Goal: Task Accomplishment & Management: Manage account settings

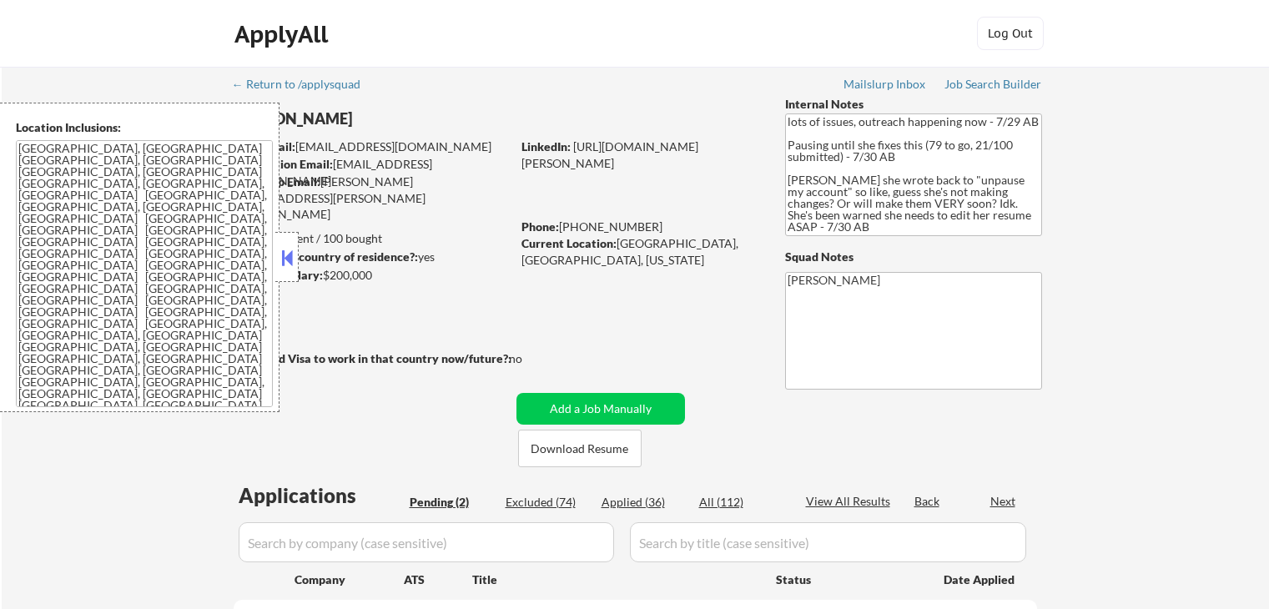
select select ""pending""
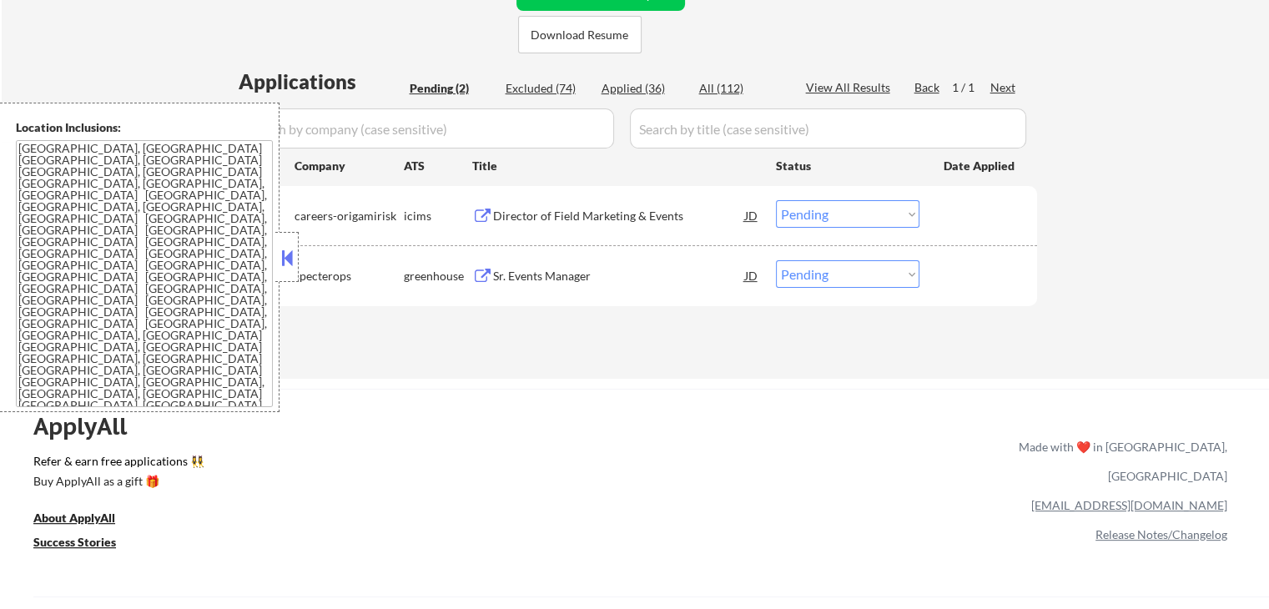
scroll to position [417, 0]
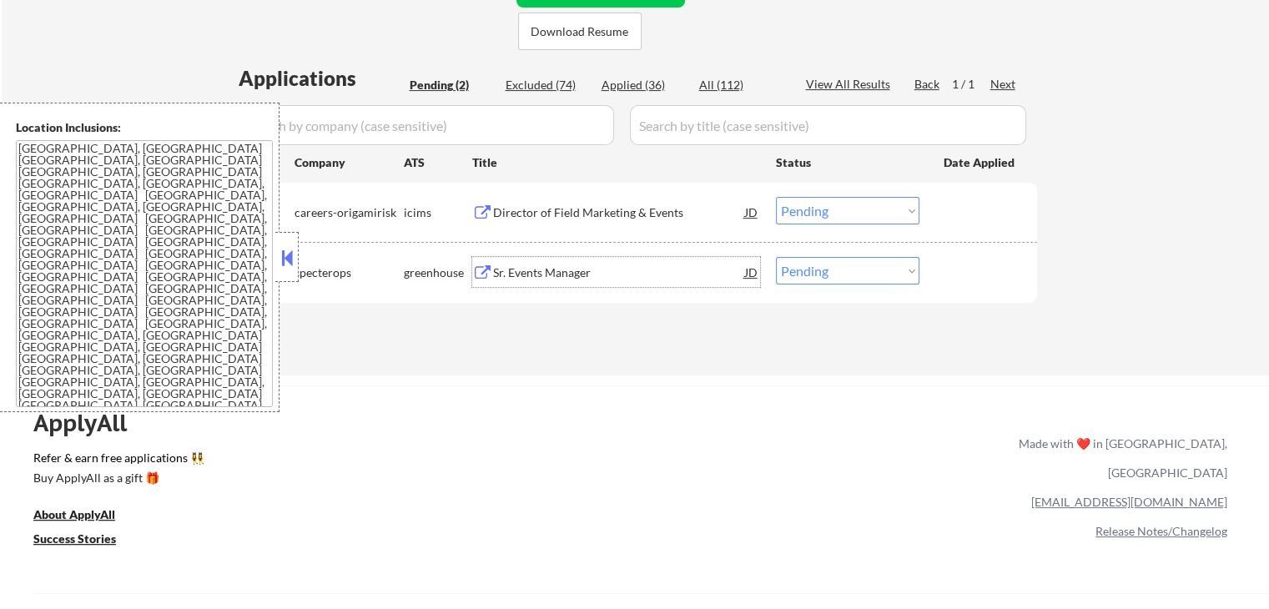
click at [530, 275] on div "Sr. Events Manager" at bounding box center [619, 273] width 252 height 17
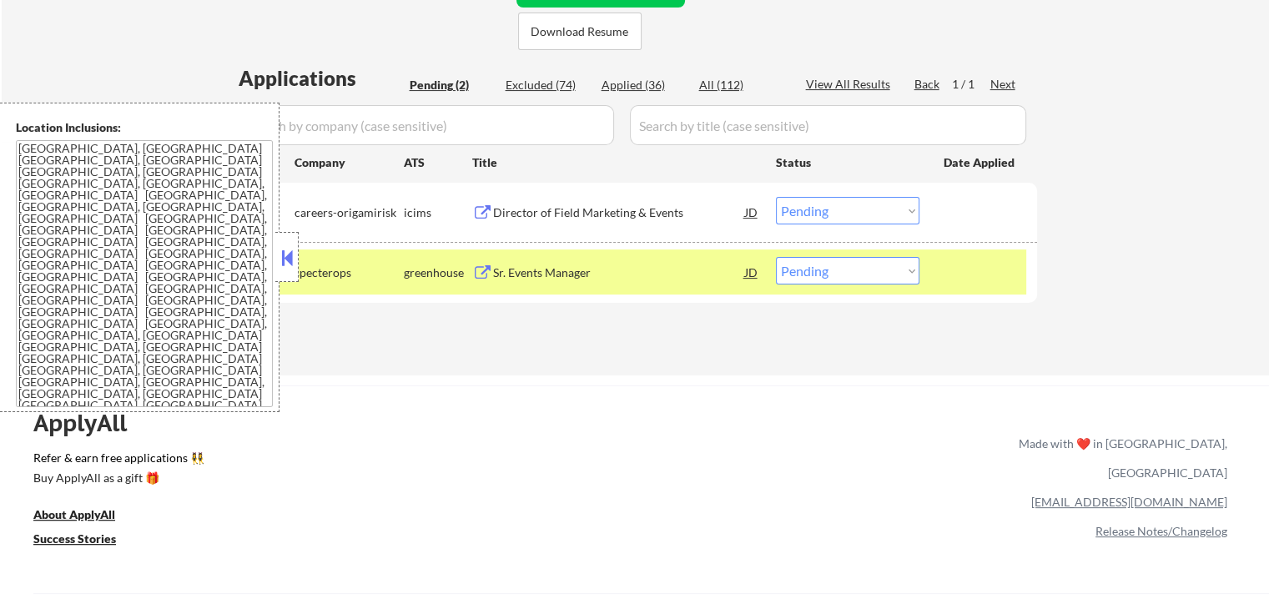
click at [547, 208] on div "Director of Field Marketing & Events" at bounding box center [619, 212] width 252 height 17
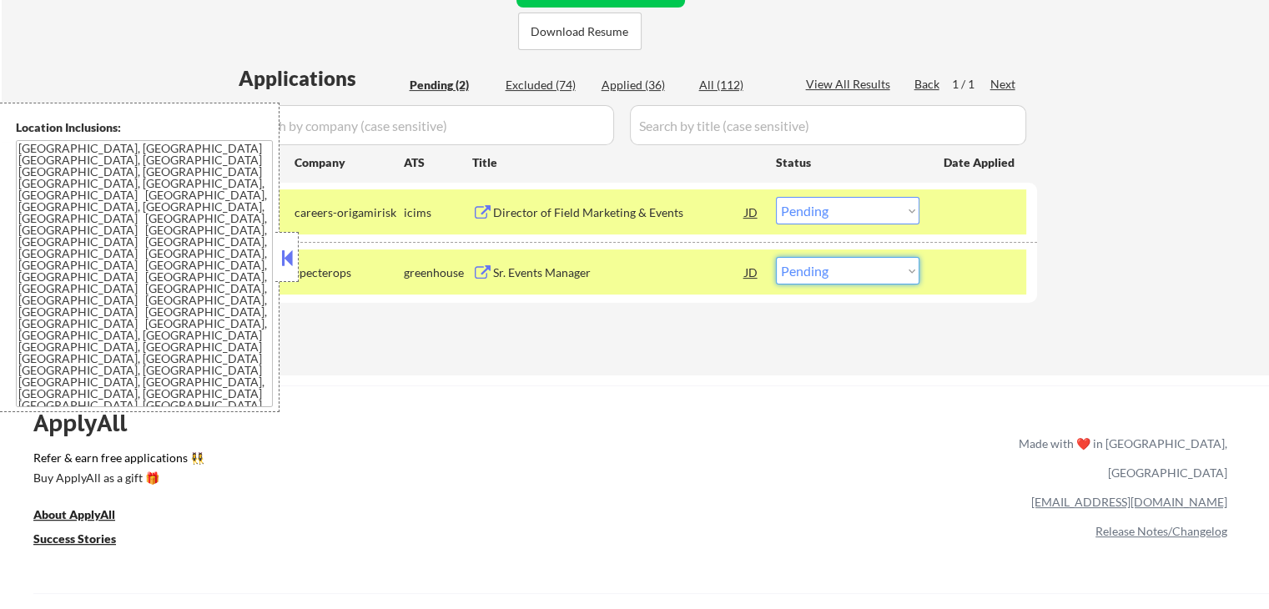
click at [868, 274] on select "Choose an option... Pending Applied Excluded (Questions) Excluded (Expired) Exc…" at bounding box center [848, 271] width 144 height 28
select select ""excluded__salary_""
click at [776, 257] on select "Choose an option... Pending Applied Excluded (Questions) Excluded (Expired) Exc…" at bounding box center [848, 271] width 144 height 28
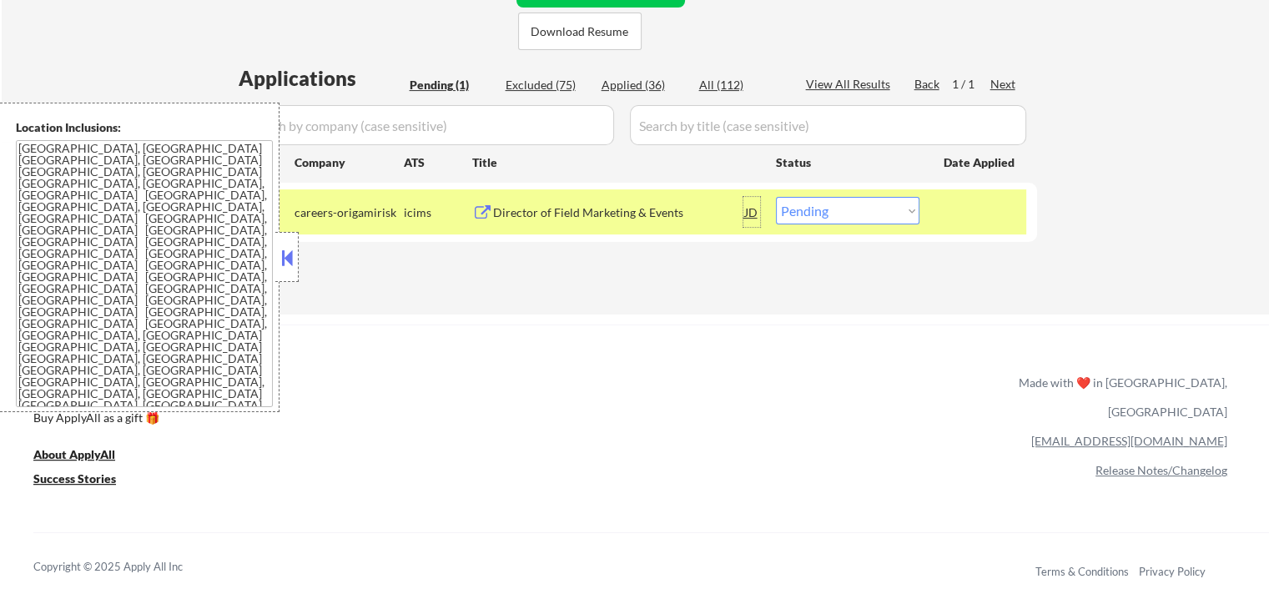
click at [755, 209] on div "JD" at bounding box center [752, 212] width 17 height 30
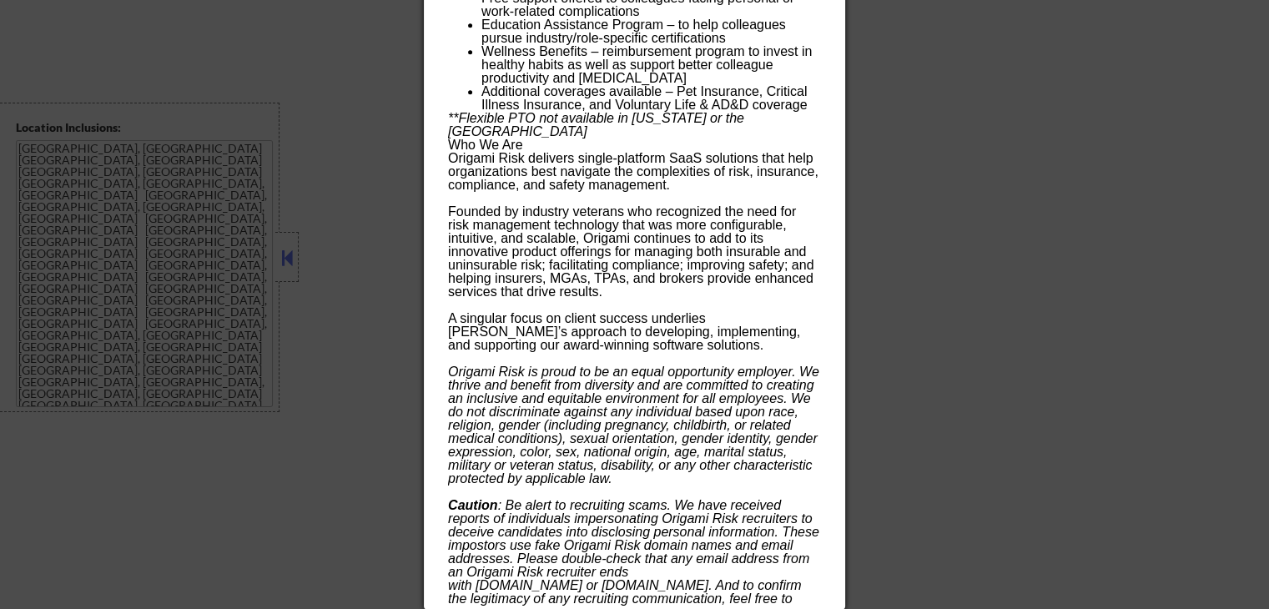
scroll to position [464, 0]
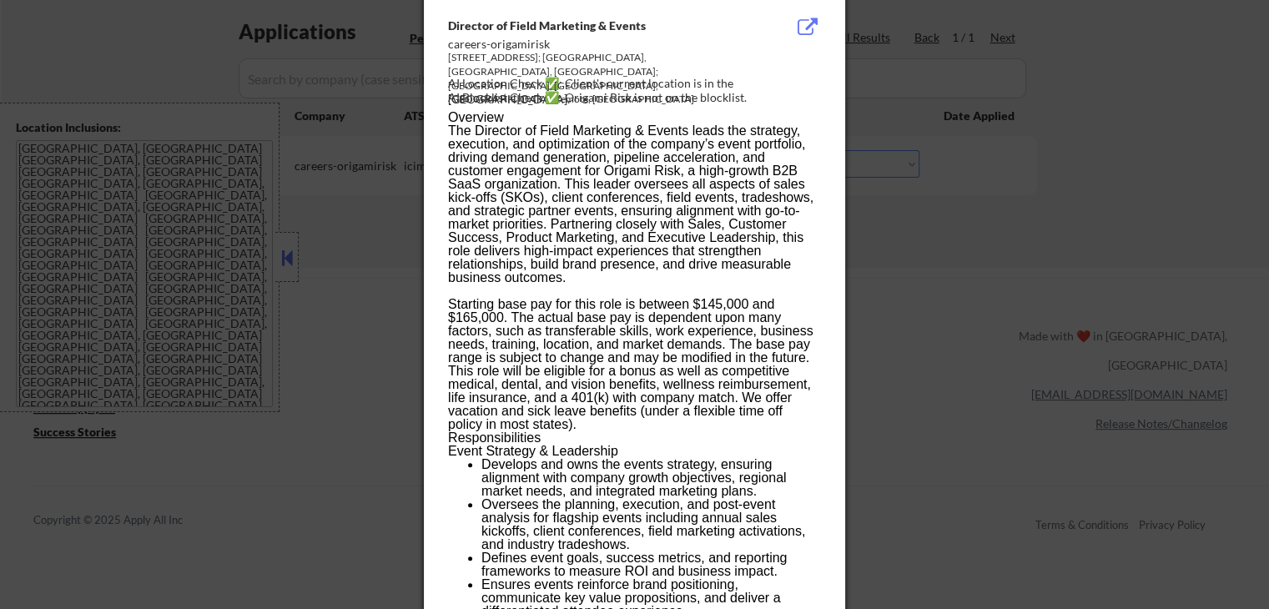
click at [941, 244] on div at bounding box center [634, 304] width 1269 height 609
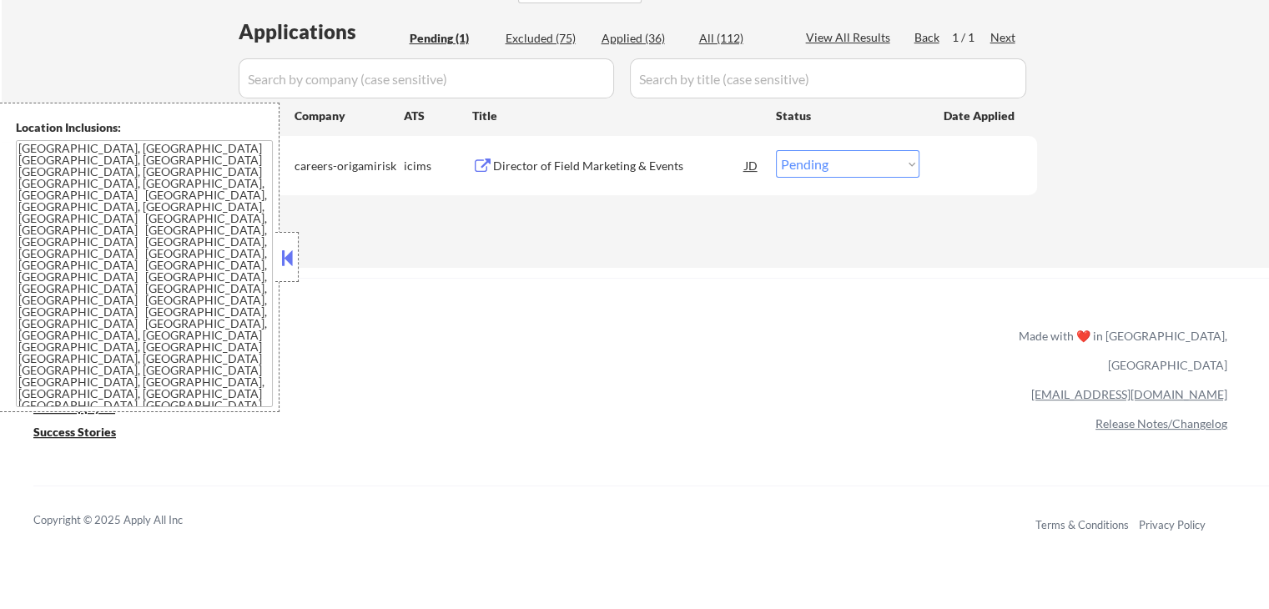
click at [873, 150] on select "Choose an option... Pending Applied Excluded (Questions) Excluded (Expired) Exc…" at bounding box center [848, 164] width 144 height 28
select select ""excluded__salary_""
click at [776, 150] on select "Choose an option... Pending Applied Excluded (Questions) Excluded (Expired) Exc…" at bounding box center [848, 164] width 144 height 28
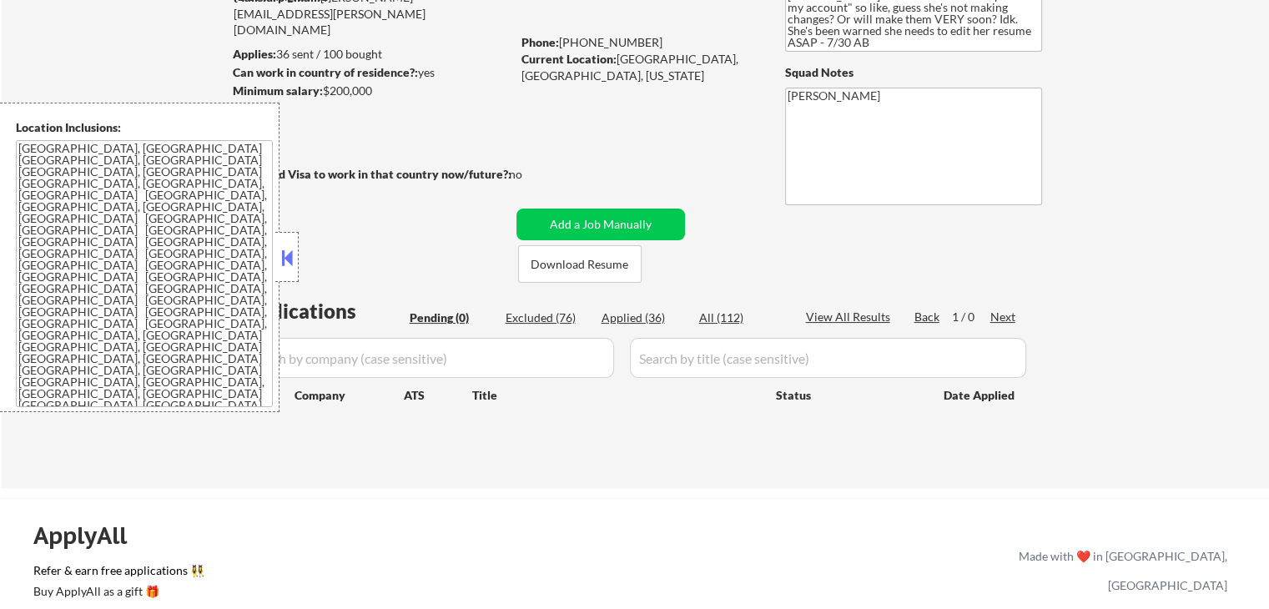
scroll to position [214, 0]
